Goal: Check status: Check status

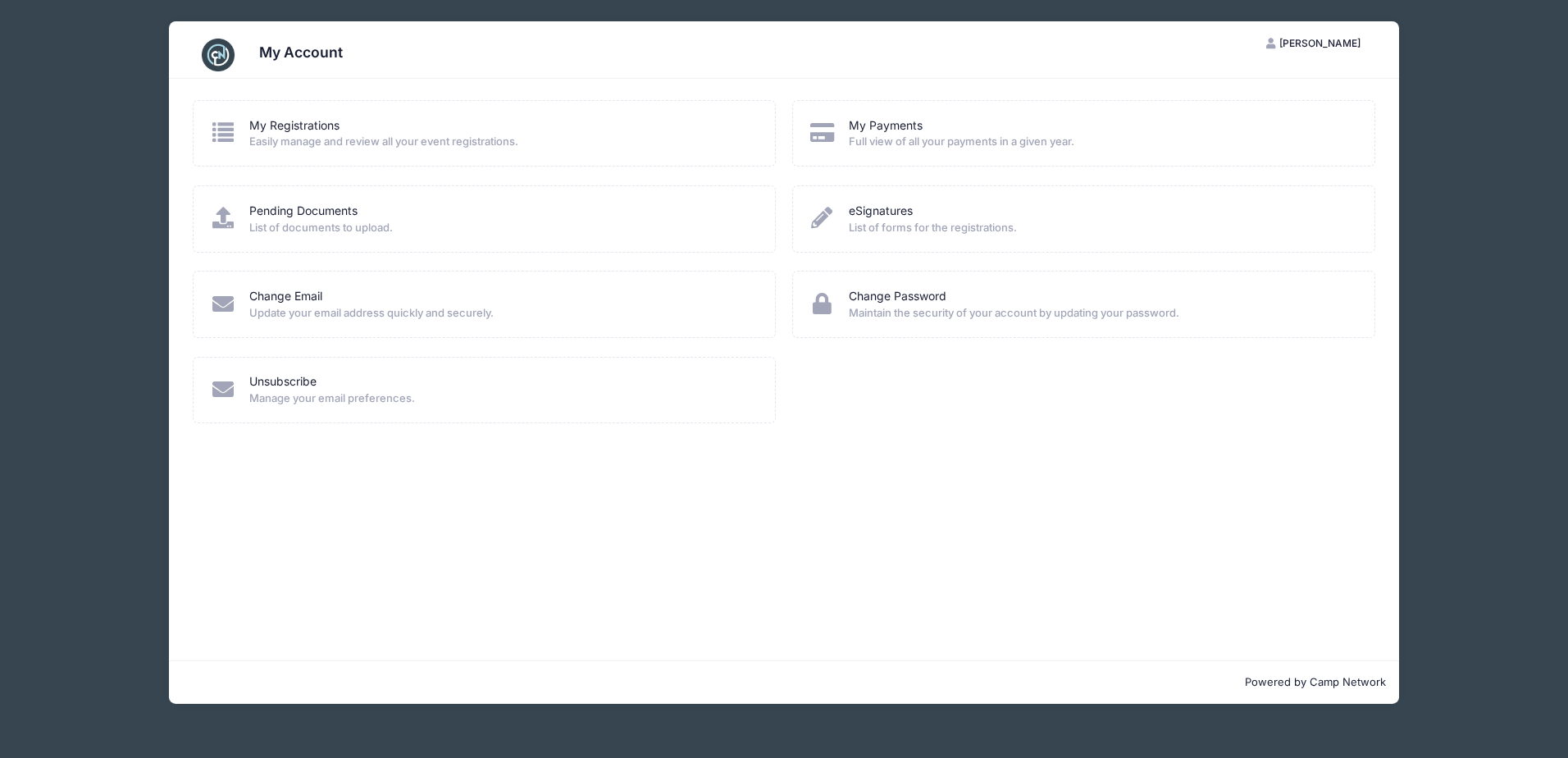
click at [399, 118] on div "My Registrations" at bounding box center [501, 126] width 505 height 17
click at [238, 142] on div "My Registrations Easily manage and review all your event registrations." at bounding box center [485, 134] width 549 height 33
click at [267, 130] on link "My Registrations" at bounding box center [294, 126] width 90 height 17
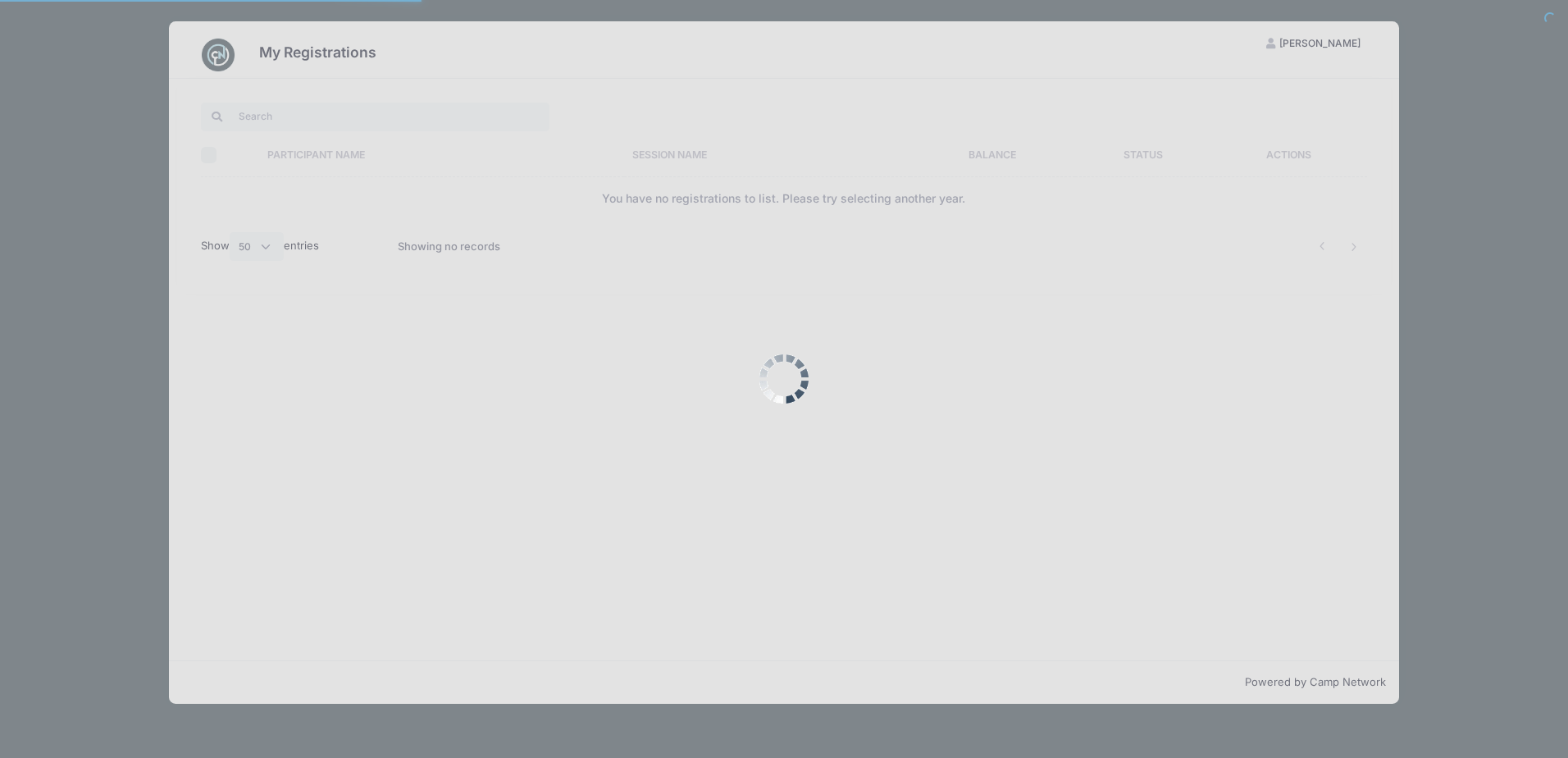
select select "50"
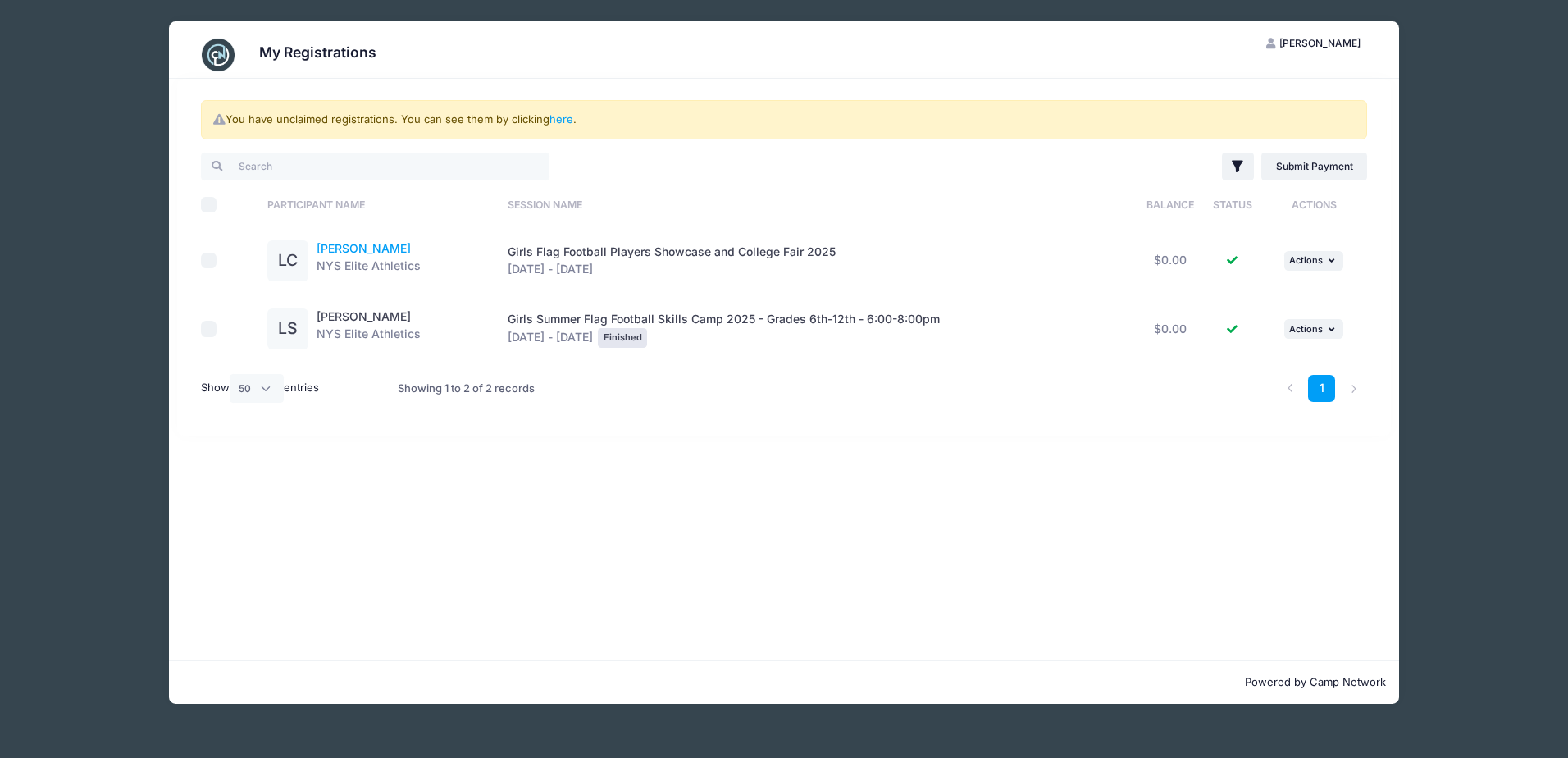
click at [386, 249] on link "Lily Chambers-Silva" at bounding box center [364, 248] width 94 height 14
